Goal: Use online tool/utility: Utilize a website feature to perform a specific function

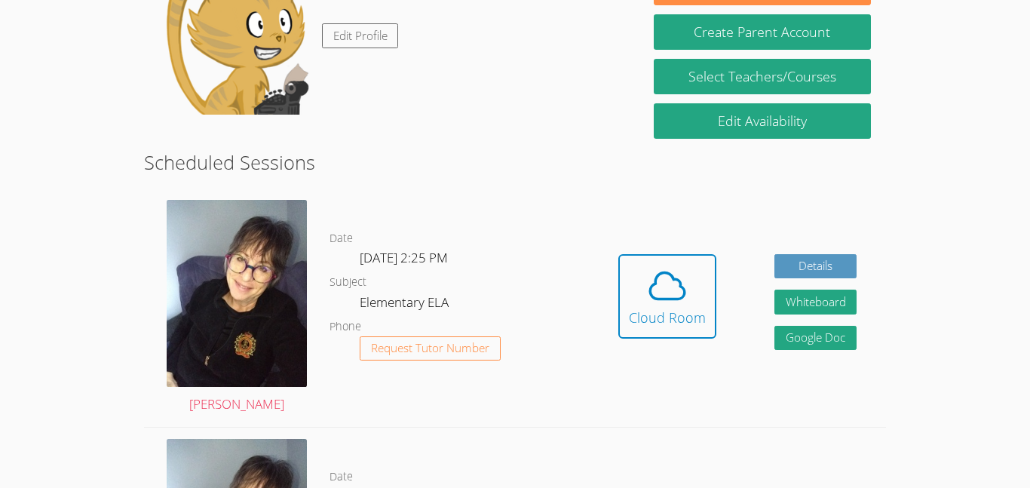
scroll to position [278, 0]
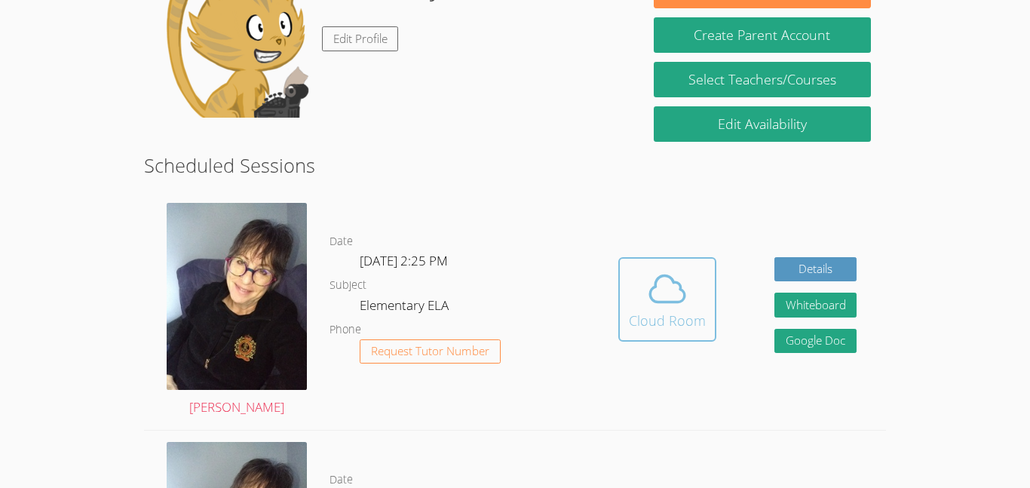
click at [669, 290] on icon at bounding box center [667, 289] width 42 height 42
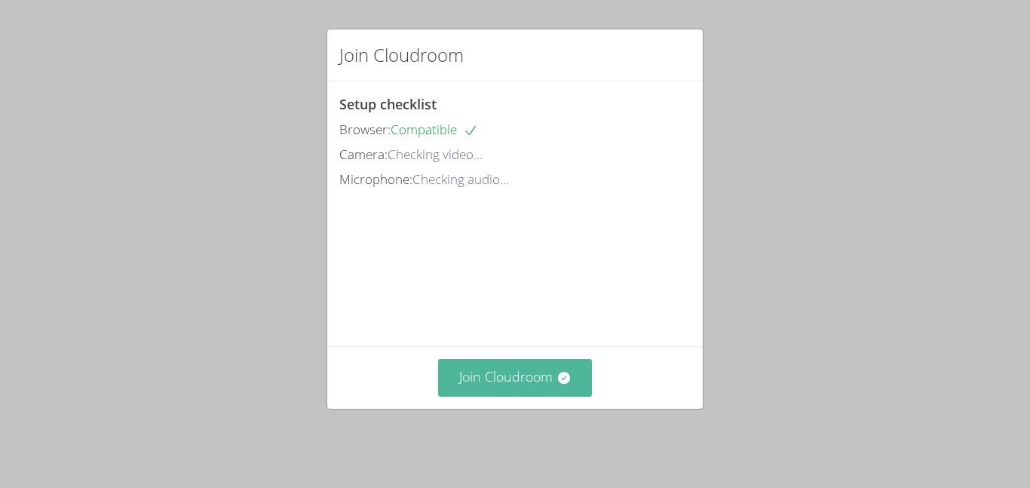
click at [568, 384] on icon at bounding box center [563, 378] width 12 height 12
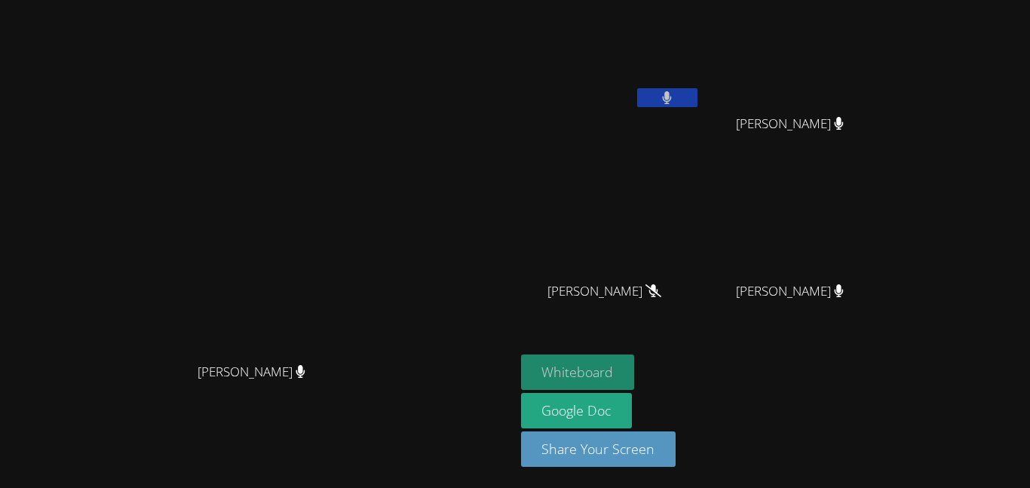
click at [635, 381] on button "Whiteboard" at bounding box center [578, 371] width 114 height 35
click at [698, 91] on button at bounding box center [667, 97] width 60 height 19
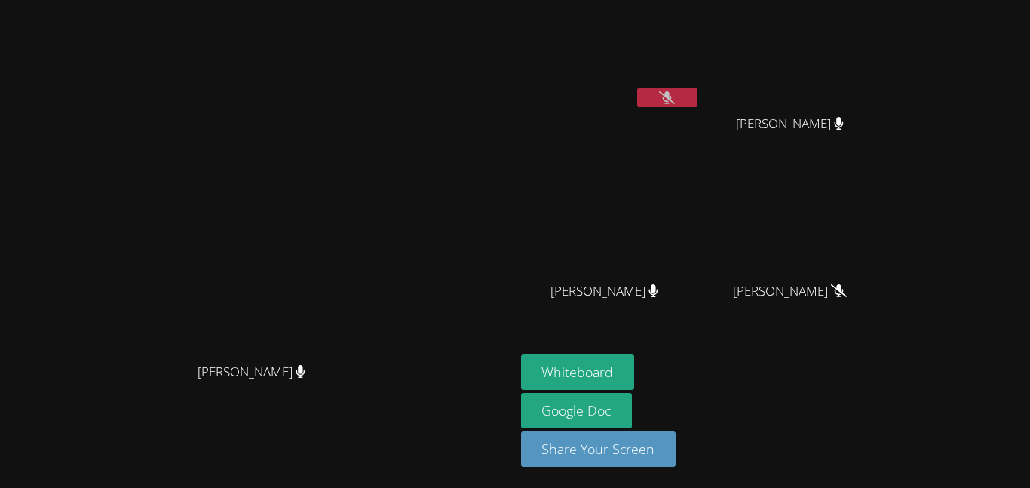
click at [698, 104] on button at bounding box center [667, 97] width 60 height 19
click at [672, 100] on icon at bounding box center [667, 97] width 10 height 13
click at [698, 88] on button at bounding box center [667, 97] width 60 height 19
click at [698, 102] on button at bounding box center [667, 97] width 60 height 19
click at [675, 95] on icon at bounding box center [667, 97] width 16 height 13
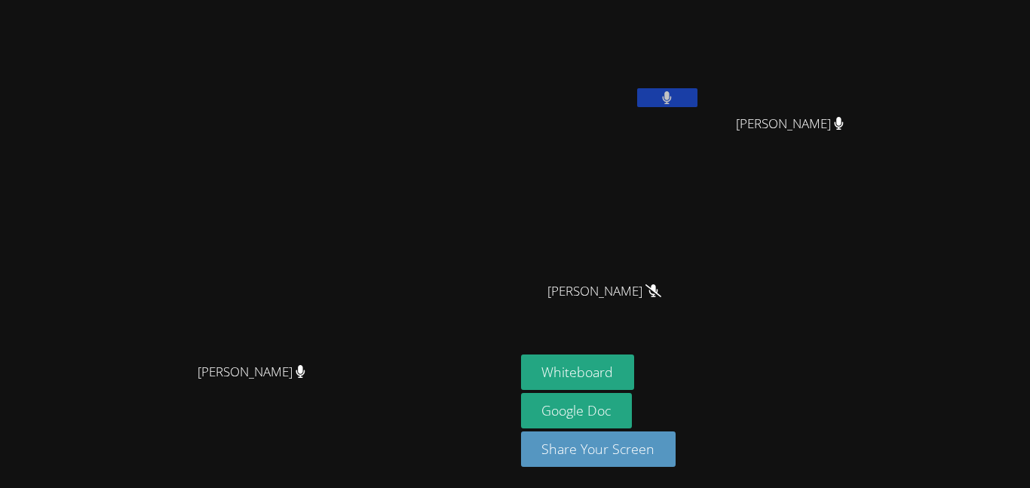
click at [698, 100] on button at bounding box center [667, 97] width 60 height 19
click at [675, 97] on icon at bounding box center [667, 97] width 16 height 13
click at [698, 89] on button at bounding box center [667, 97] width 60 height 19
click at [675, 101] on icon at bounding box center [667, 97] width 16 height 13
click at [698, 88] on button at bounding box center [667, 97] width 60 height 19
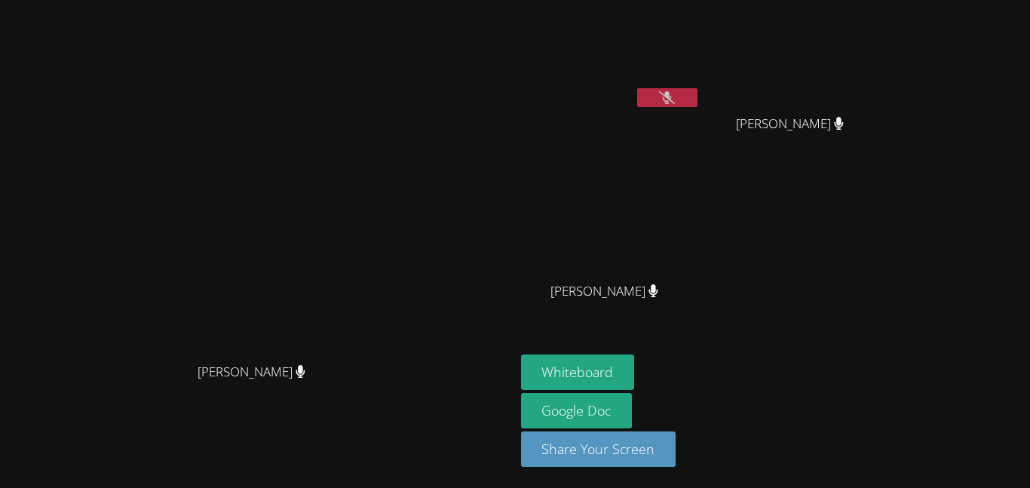
click at [675, 97] on icon at bounding box center [667, 97] width 16 height 13
click at [698, 90] on button at bounding box center [667, 97] width 60 height 19
click at [698, 88] on button at bounding box center [667, 97] width 60 height 19
click at [698, 91] on button at bounding box center [667, 97] width 60 height 19
click at [675, 103] on icon at bounding box center [667, 97] width 16 height 13
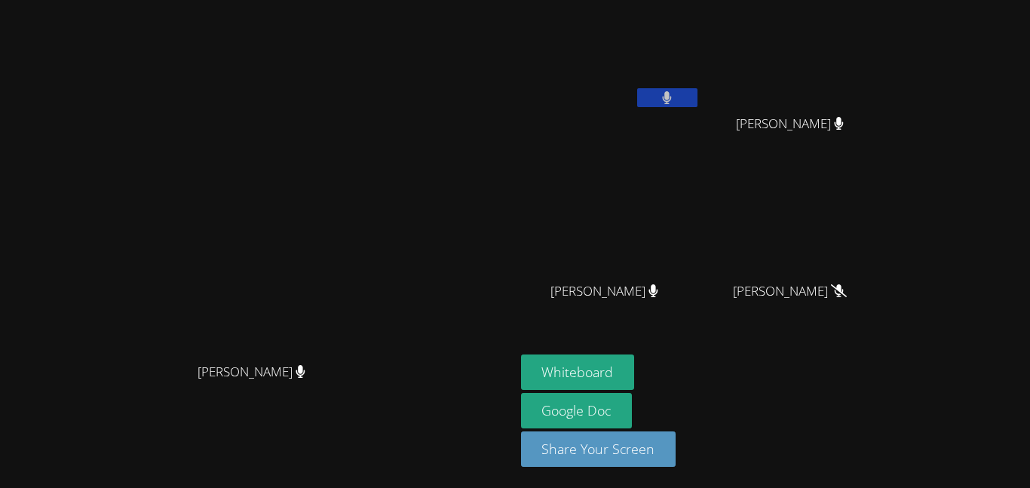
click at [698, 91] on button at bounding box center [667, 97] width 60 height 19
click at [698, 94] on button at bounding box center [667, 97] width 60 height 19
click at [672, 94] on icon at bounding box center [667, 97] width 9 height 13
click at [675, 94] on icon at bounding box center [667, 97] width 16 height 13
click at [672, 98] on icon at bounding box center [667, 97] width 9 height 13
